Goal: Task Accomplishment & Management: Use online tool/utility

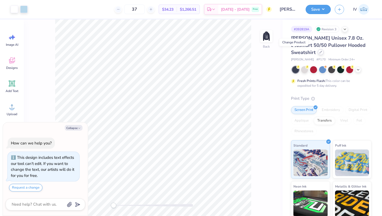
click at [318, 54] on div at bounding box center [321, 52] width 6 height 6
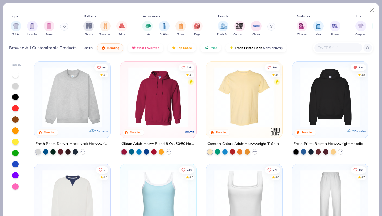
click at [329, 97] on img at bounding box center [330, 97] width 65 height 60
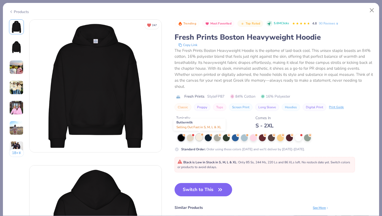
click at [198, 137] on div at bounding box center [199, 137] width 7 height 7
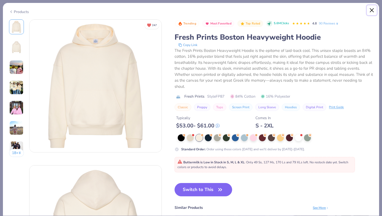
click at [373, 10] on button "Close" at bounding box center [372, 10] width 10 height 10
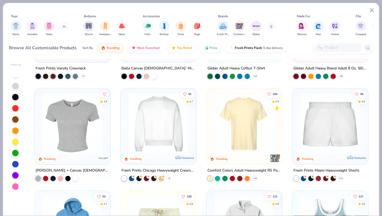
scroll to position [281, 0]
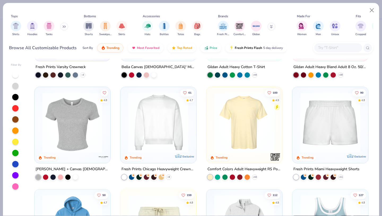
click at [149, 132] on img at bounding box center [158, 122] width 65 height 60
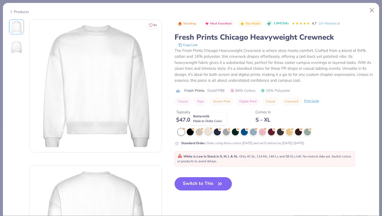
click at [208, 132] on div at bounding box center [208, 131] width 7 height 7
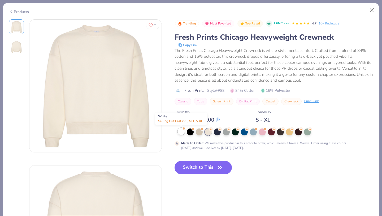
click at [181, 134] on div at bounding box center [181, 131] width 7 height 7
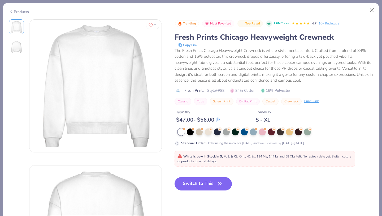
click at [198, 184] on button "Switch to This" at bounding box center [204, 183] width 58 height 13
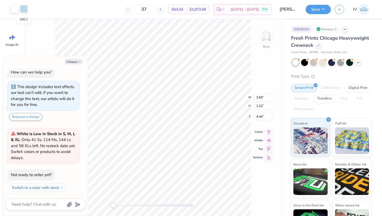
click at [24, 9] on div at bounding box center [23, 8] width 7 height 7
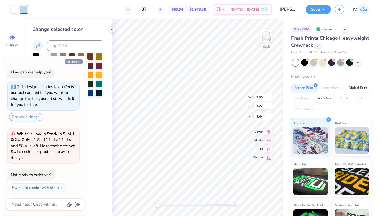
click at [76, 61] on button "Collapse" at bounding box center [74, 62] width 18 height 6
type textarea "x"
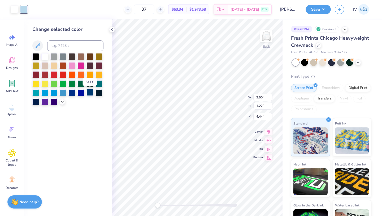
click at [89, 93] on div at bounding box center [90, 92] width 7 height 7
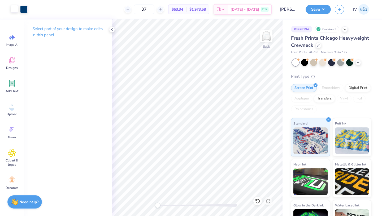
click at [14, 10] on div at bounding box center [14, 8] width 7 height 7
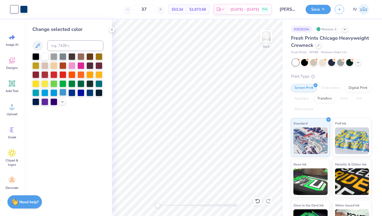
click at [60, 92] on div at bounding box center [62, 92] width 7 height 7
click at [90, 93] on div at bounding box center [90, 92] width 7 height 7
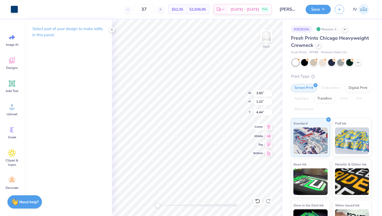
click at [270, 128] on icon at bounding box center [268, 126] width 7 height 6
click at [268, 127] on icon at bounding box center [268, 126] width 7 height 6
click at [311, 8] on button "Save" at bounding box center [318, 8] width 25 height 9
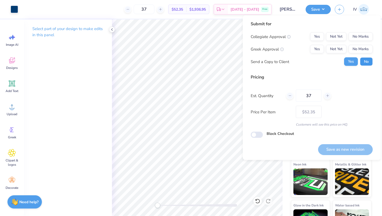
click at [366, 62] on button "No" at bounding box center [366, 61] width 13 height 8
click at [360, 35] on button "No Marks" at bounding box center [361, 36] width 24 height 8
click at [358, 49] on button "No Marks" at bounding box center [361, 49] width 24 height 8
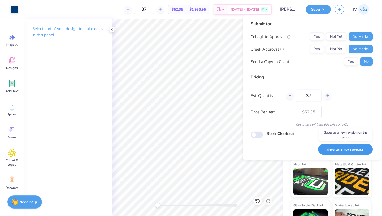
click at [343, 148] on button "Save as new revision" at bounding box center [345, 149] width 55 height 11
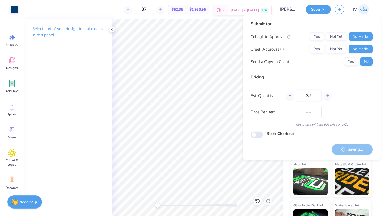
type input "$52.35"
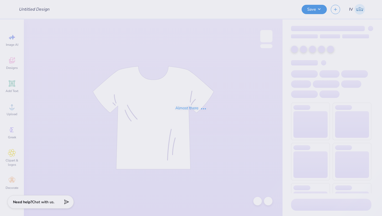
type input "[PERSON_NAME] : Catalyst"
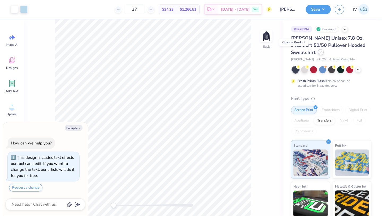
click at [320, 52] on icon at bounding box center [321, 52] width 2 height 2
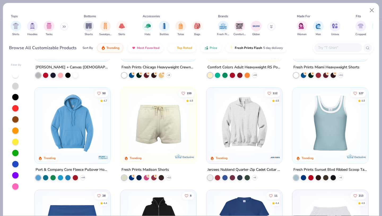
scroll to position [395, 0]
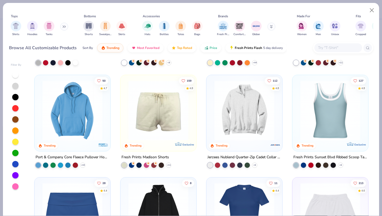
click at [65, 125] on img at bounding box center [72, 110] width 65 height 60
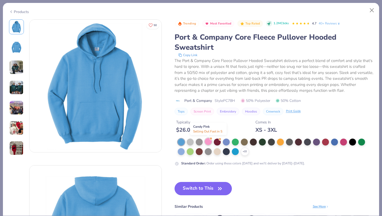
click at [208, 143] on div at bounding box center [208, 141] width 7 height 7
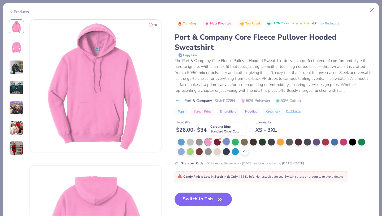
click at [225, 141] on div at bounding box center [226, 141] width 7 height 7
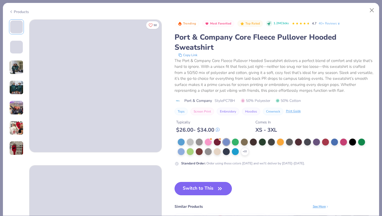
click at [204, 188] on button "Switch to This" at bounding box center [204, 188] width 58 height 13
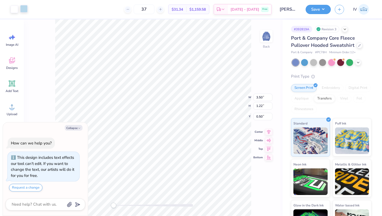
click at [24, 10] on div at bounding box center [23, 8] width 7 height 7
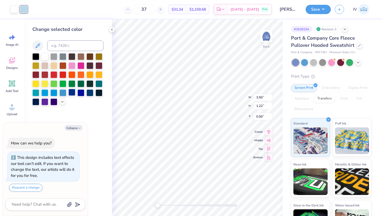
click at [71, 93] on div at bounding box center [72, 92] width 7 height 7
click at [45, 57] on div at bounding box center [44, 56] width 7 height 7
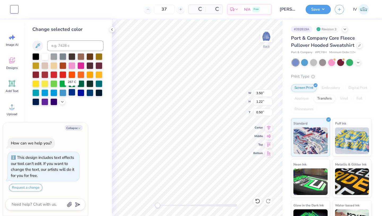
click at [75, 93] on div at bounding box center [72, 92] width 7 height 7
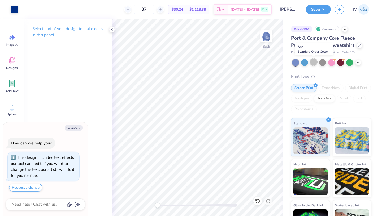
click at [316, 63] on div at bounding box center [313, 61] width 7 height 7
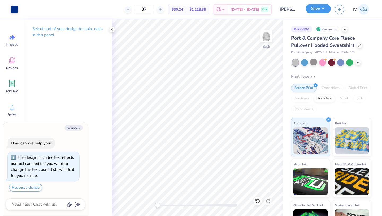
click at [315, 10] on button "Save" at bounding box center [318, 8] width 25 height 9
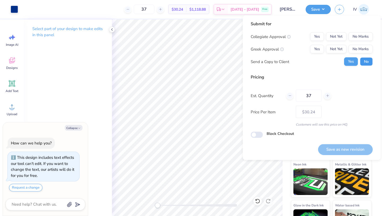
click at [365, 61] on button "No" at bounding box center [366, 61] width 13 height 8
click at [361, 36] on button "No Marks" at bounding box center [361, 36] width 24 height 8
click at [359, 48] on button "No Marks" at bounding box center [361, 49] width 24 height 8
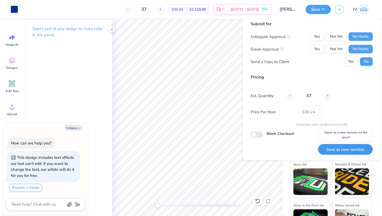
click at [338, 147] on button "Save as new revision" at bounding box center [345, 149] width 55 height 11
type textarea "x"
type input "– –"
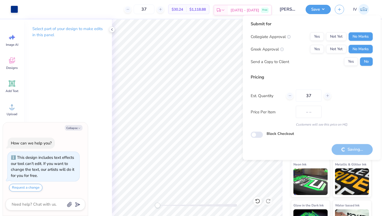
type textarea "x"
type input "$30.24"
type textarea "x"
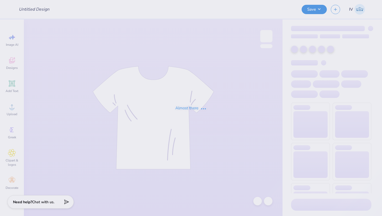
type input "WUCC"
